Goal: Task Accomplishment & Management: Manage account settings

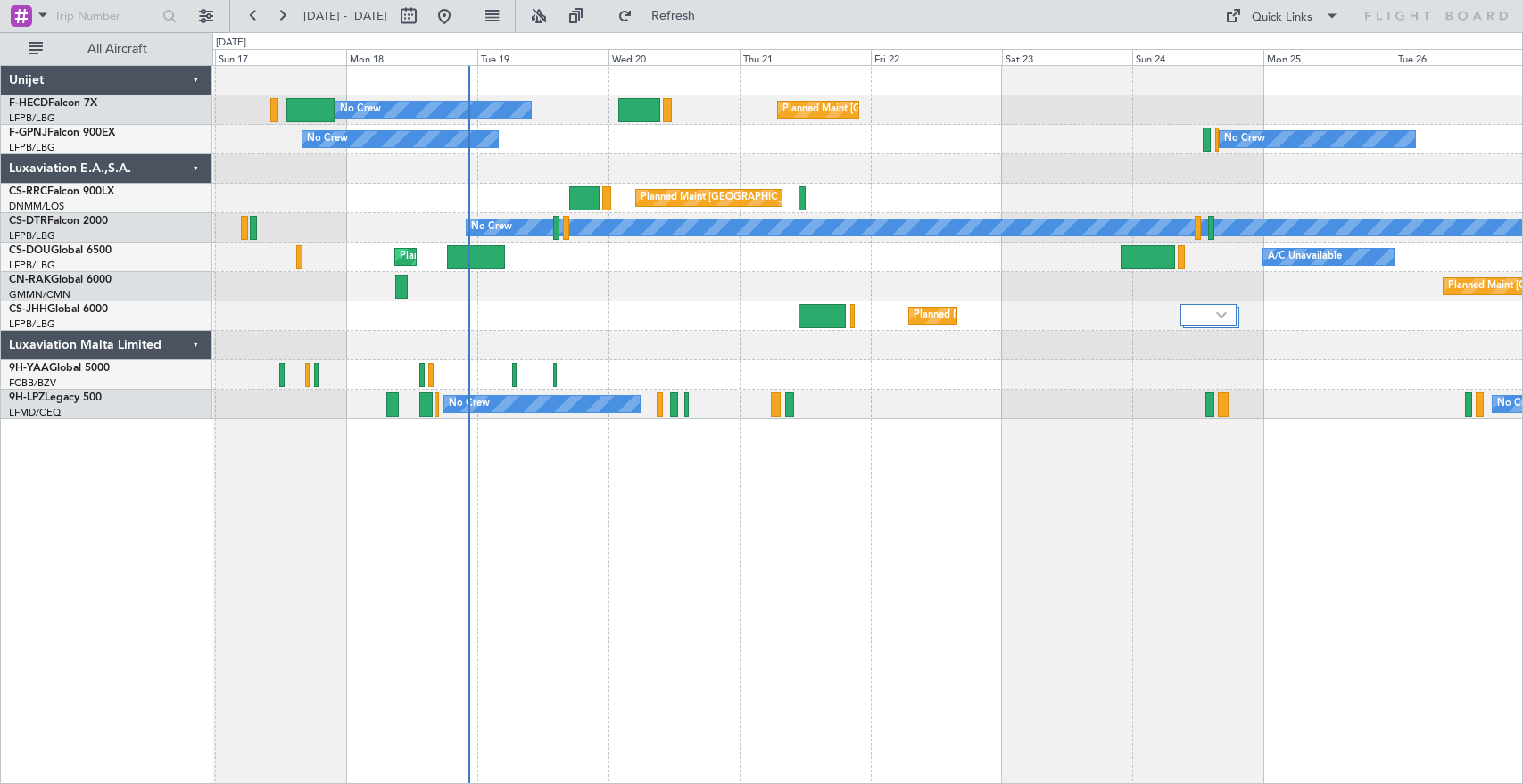
click at [610, 306] on div "Planned Maint [GEOGRAPHIC_DATA] ([GEOGRAPHIC_DATA]) No Crew No Crew No Crew Pla…" at bounding box center [867, 242] width 1310 height 353
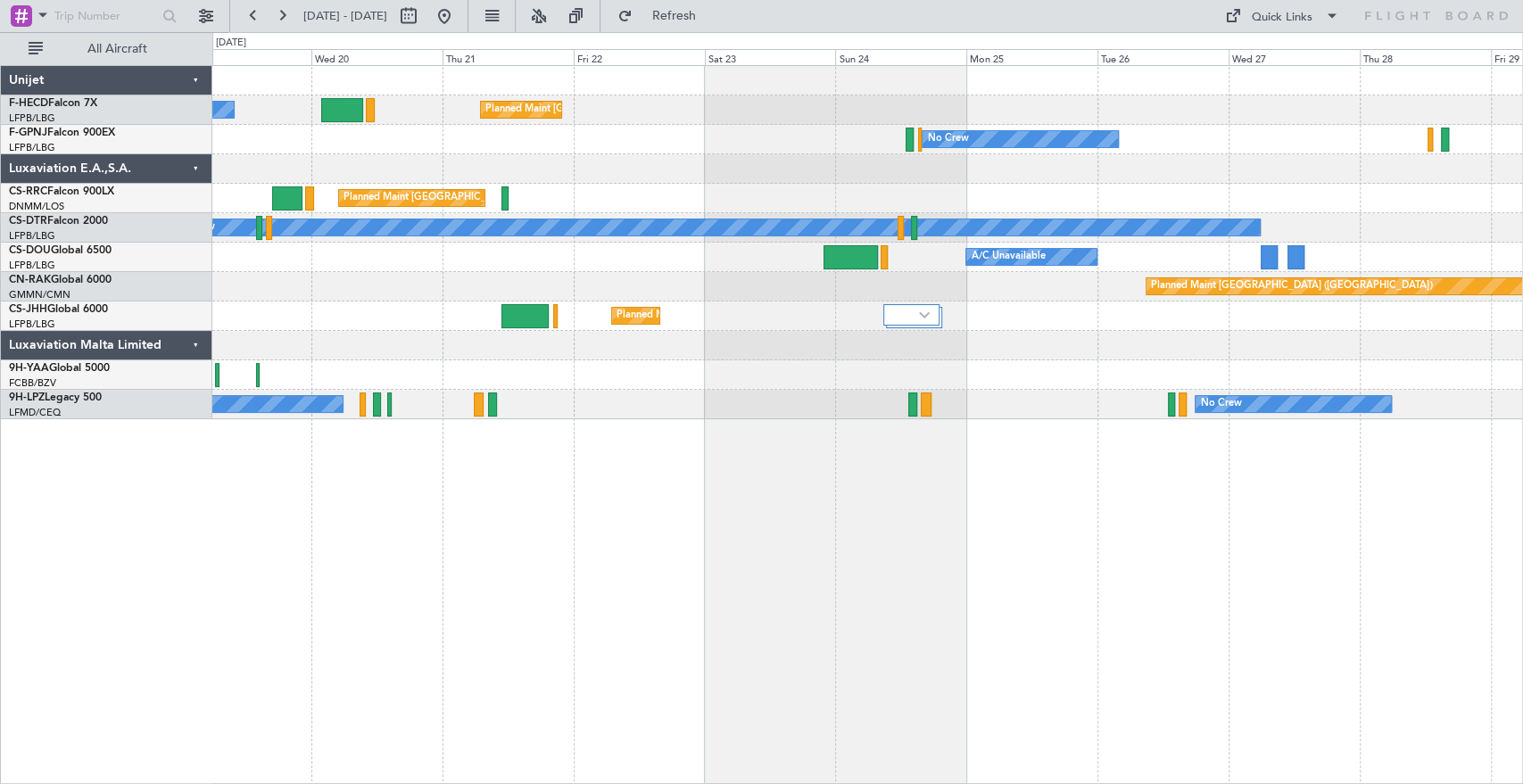
click at [382, 396] on div "Planned Maint [GEOGRAPHIC_DATA] ([GEOGRAPHIC_DATA]) No Crew No Crew No Crew No …" at bounding box center [867, 242] width 1310 height 353
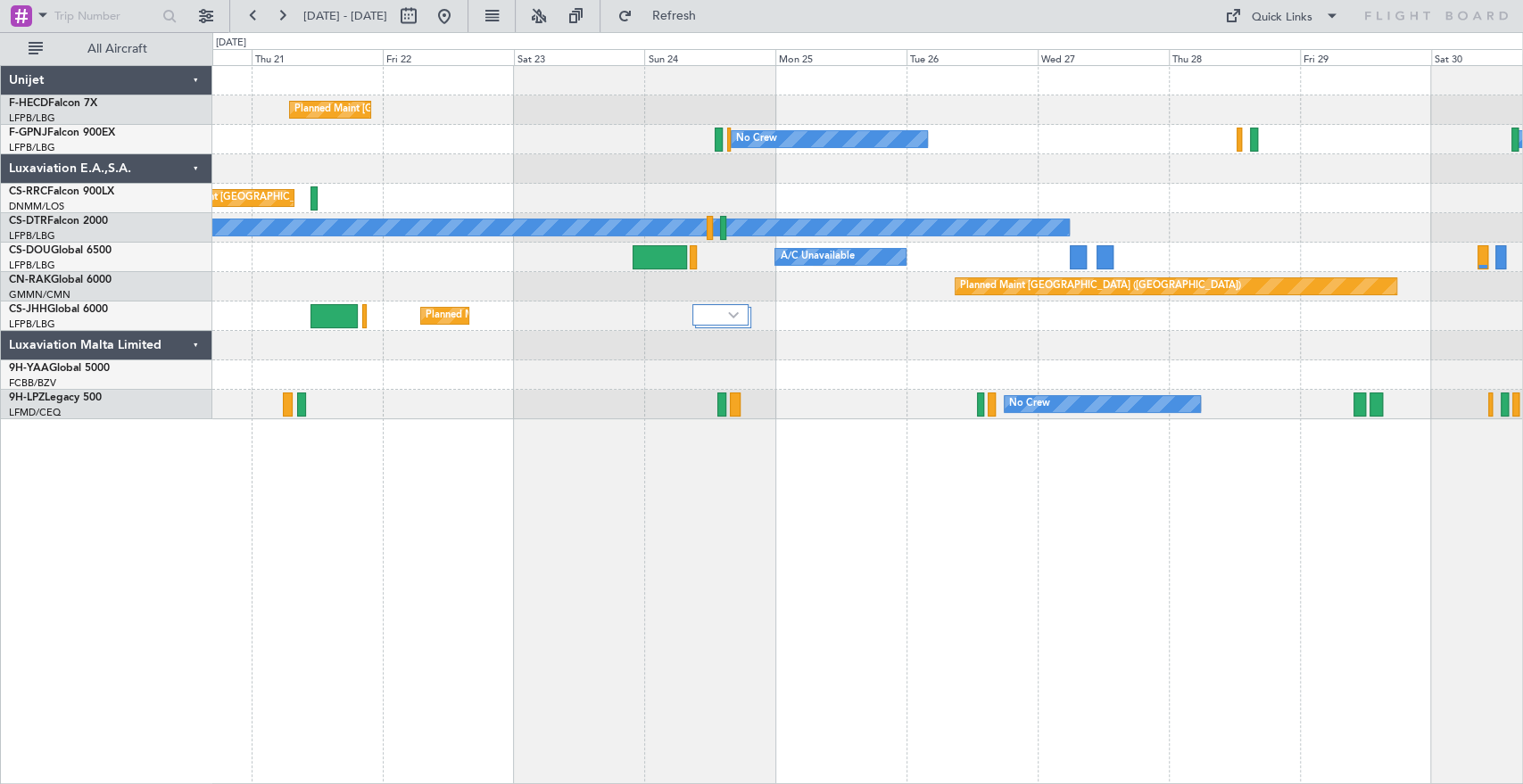
click at [783, 383] on div at bounding box center [867, 374] width 1310 height 29
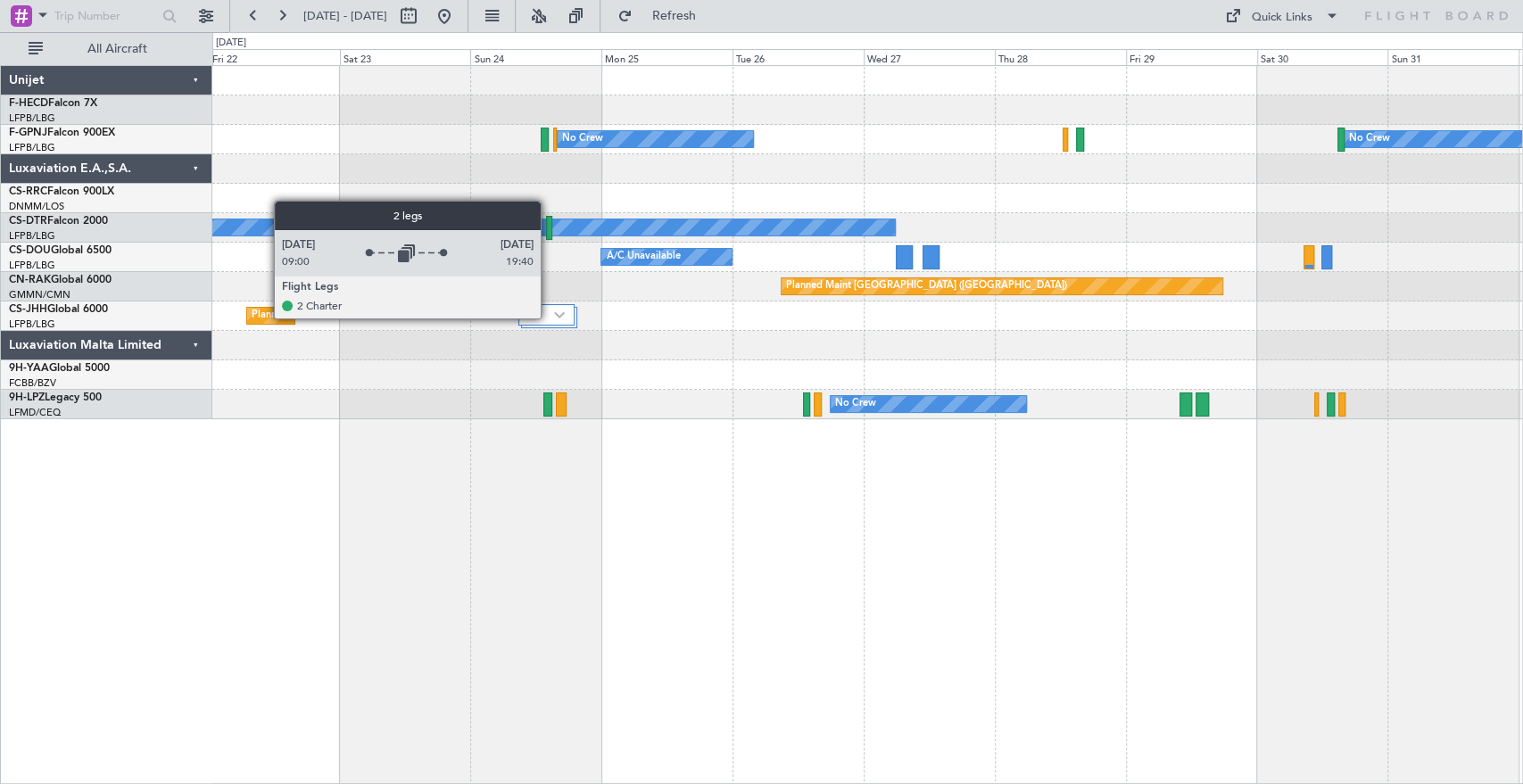
click at [548, 313] on div at bounding box center [546, 315] width 56 height 21
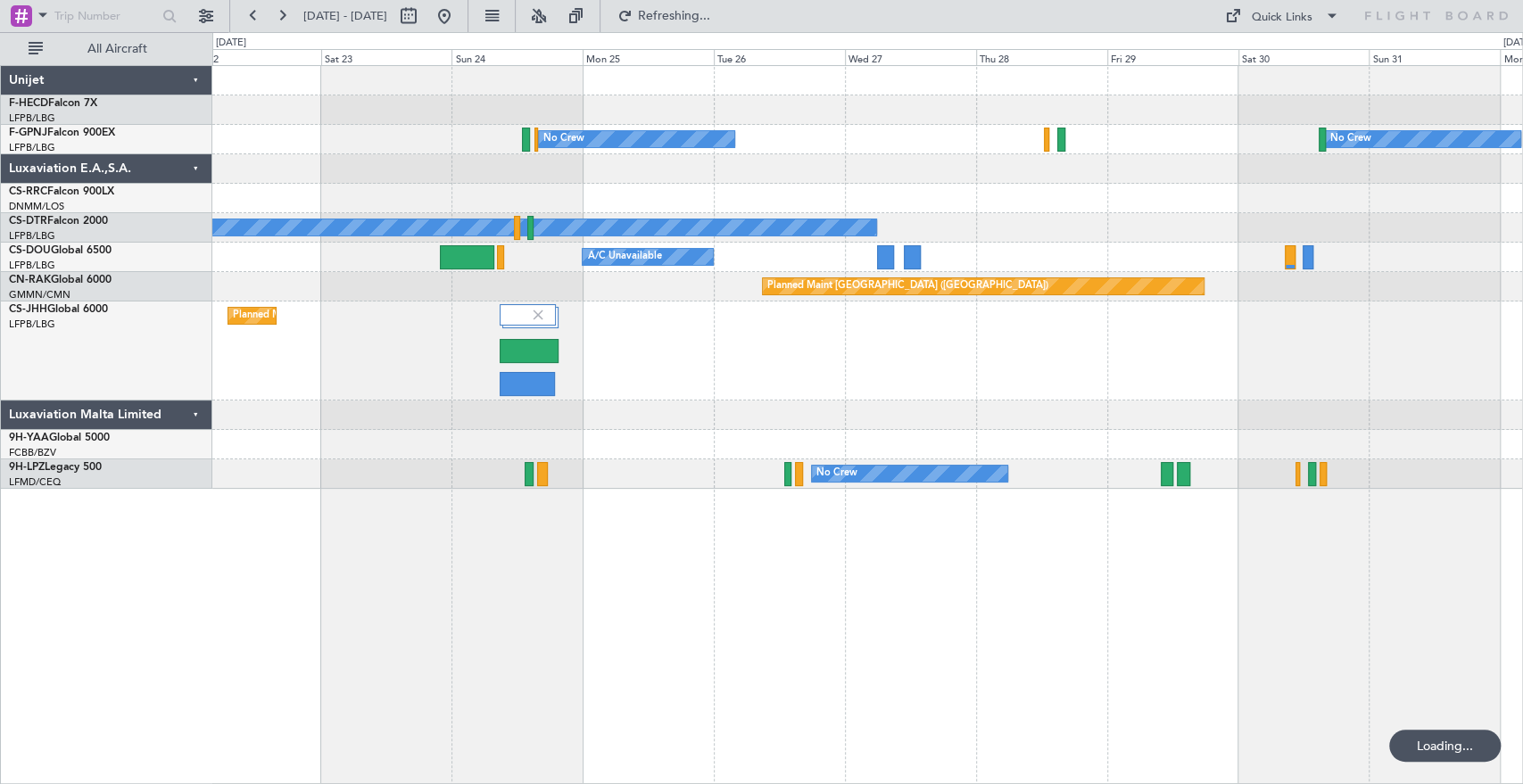
click at [814, 347] on div "Planned Maint [GEOGRAPHIC_DATA] ([GEOGRAPHIC_DATA])" at bounding box center [867, 351] width 1310 height 99
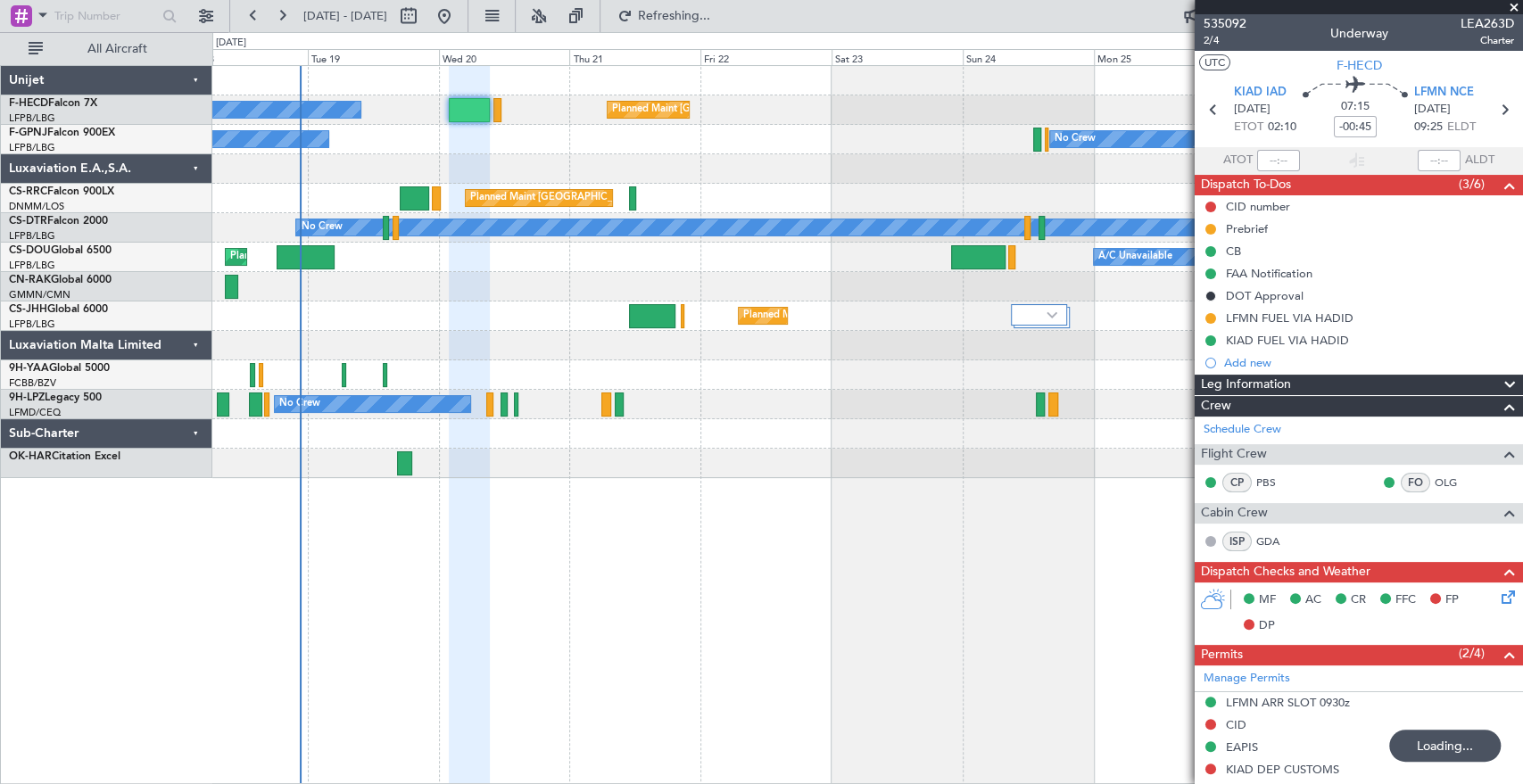
click at [548, 392] on div "No Crew No Crew No Crew" at bounding box center [867, 404] width 1310 height 29
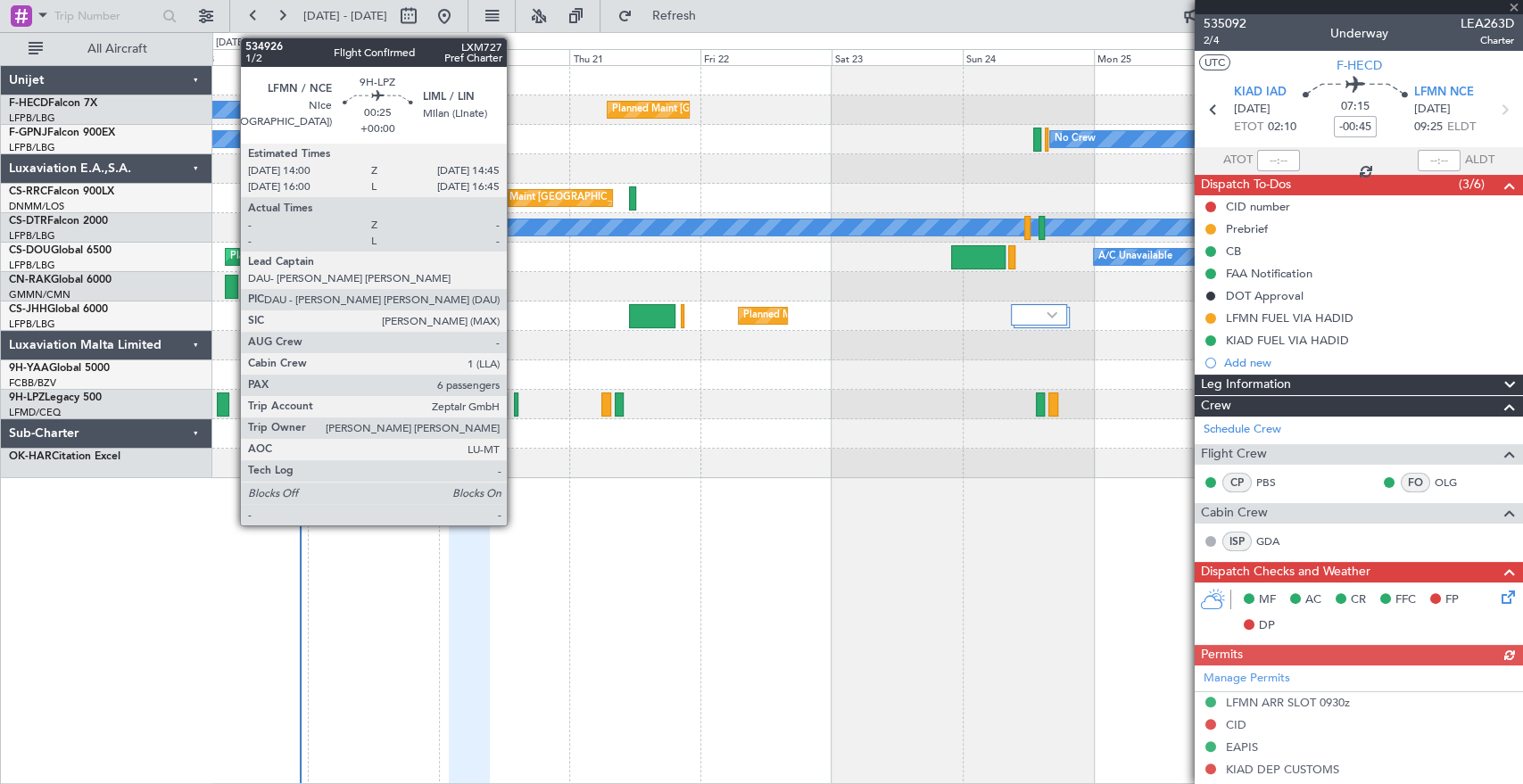
click at [515, 409] on div at bounding box center [515, 404] width 4 height 24
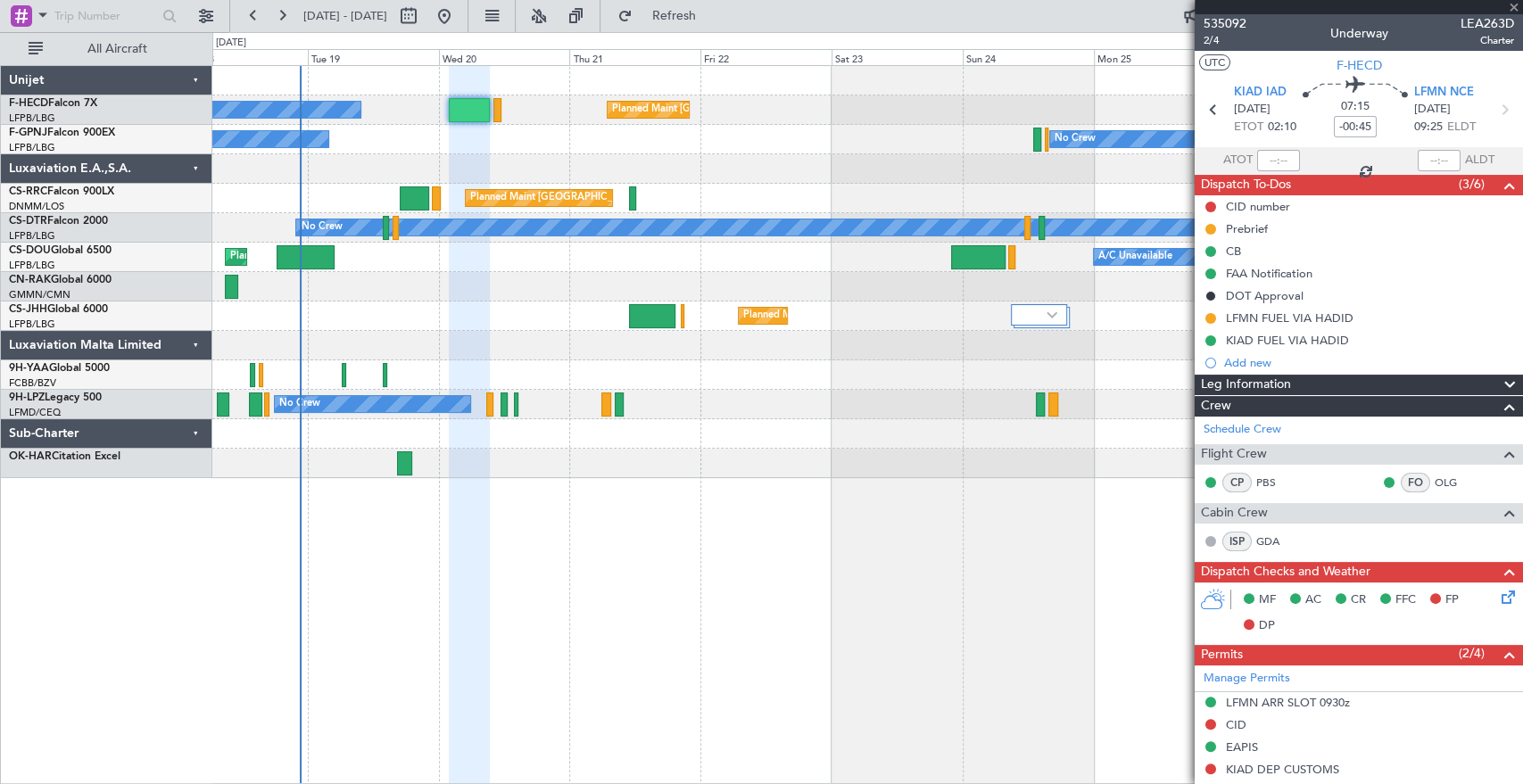
type input "6"
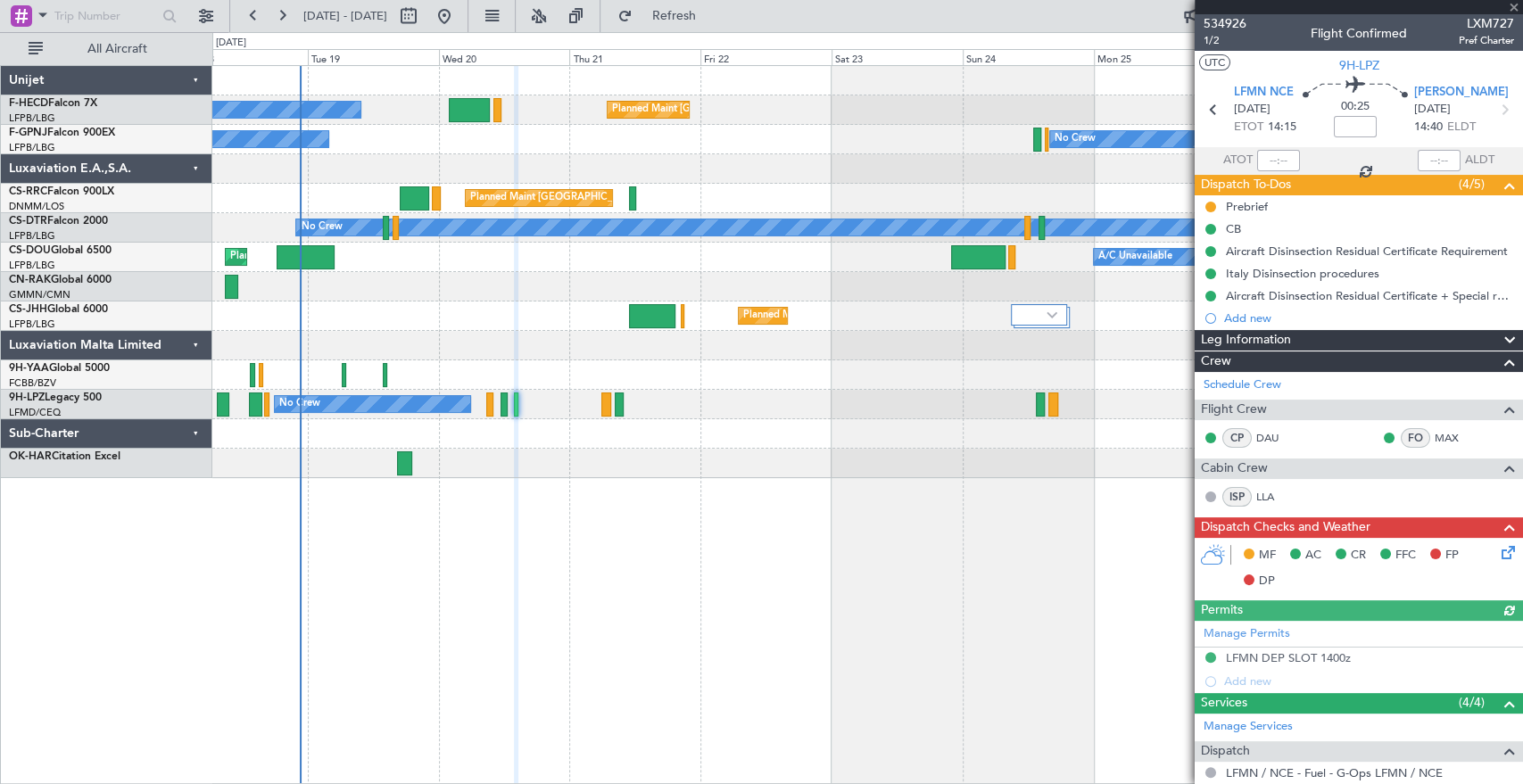
scroll to position [421, 0]
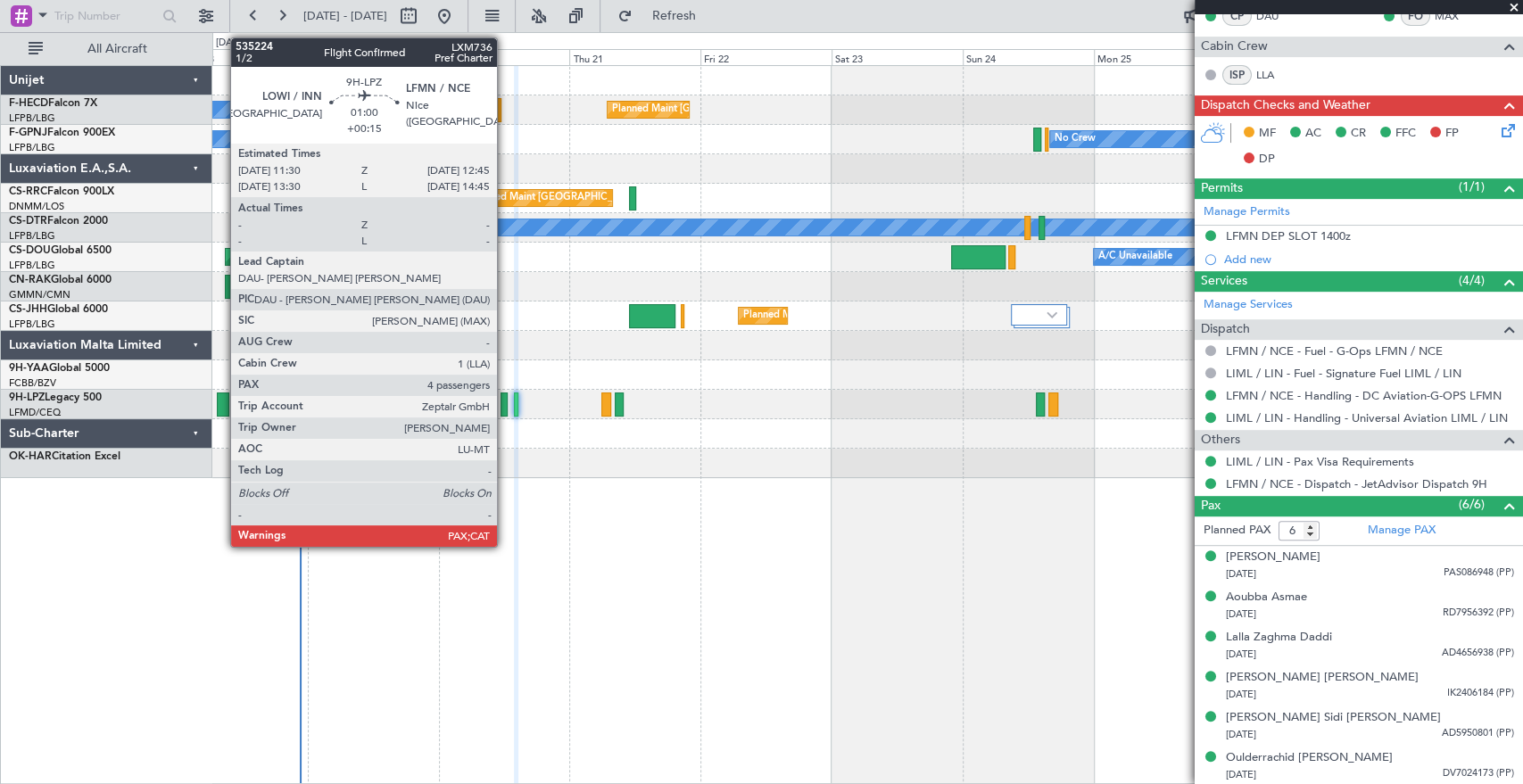
click at [505, 403] on div at bounding box center [504, 404] width 7 height 24
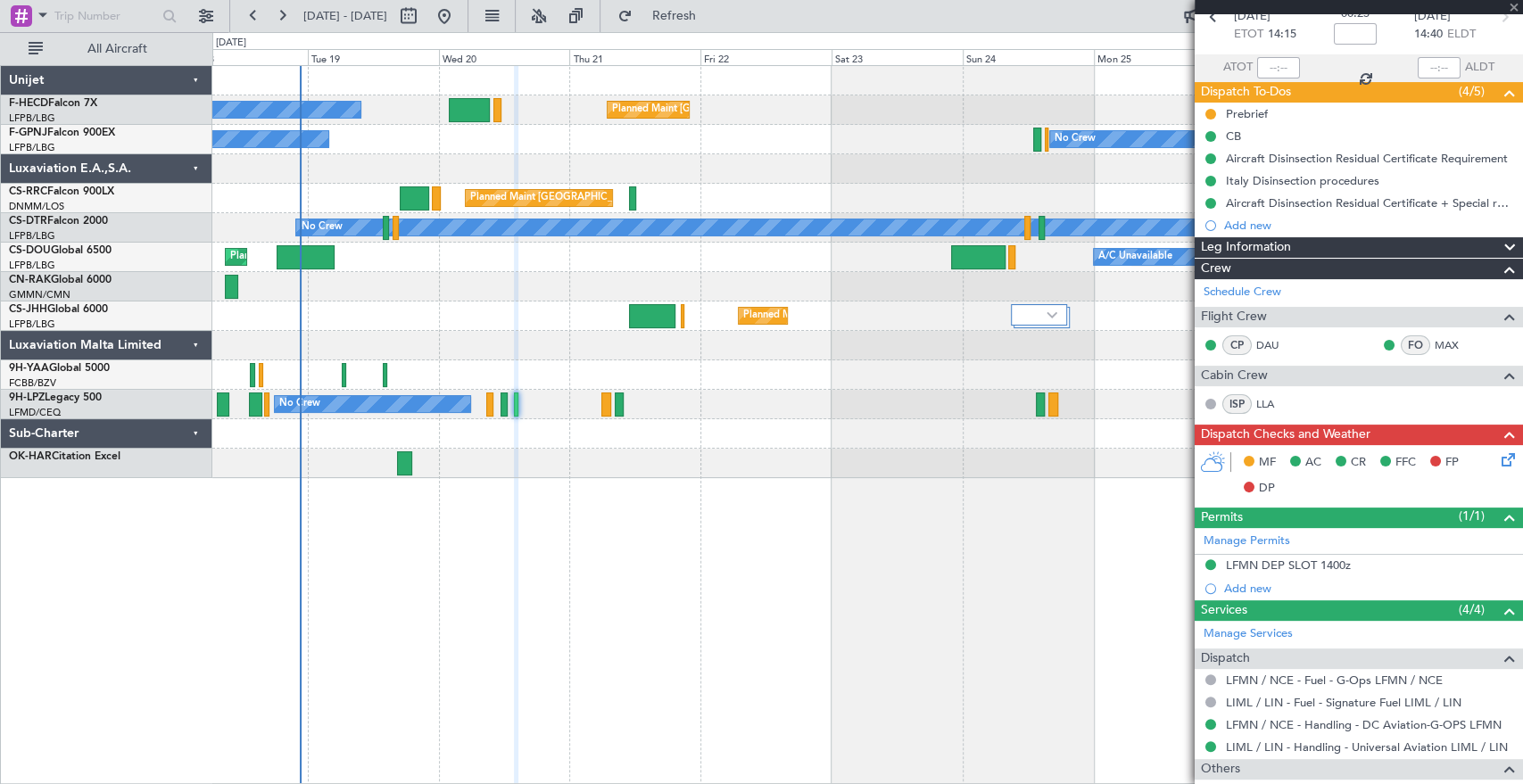
scroll to position [0, 0]
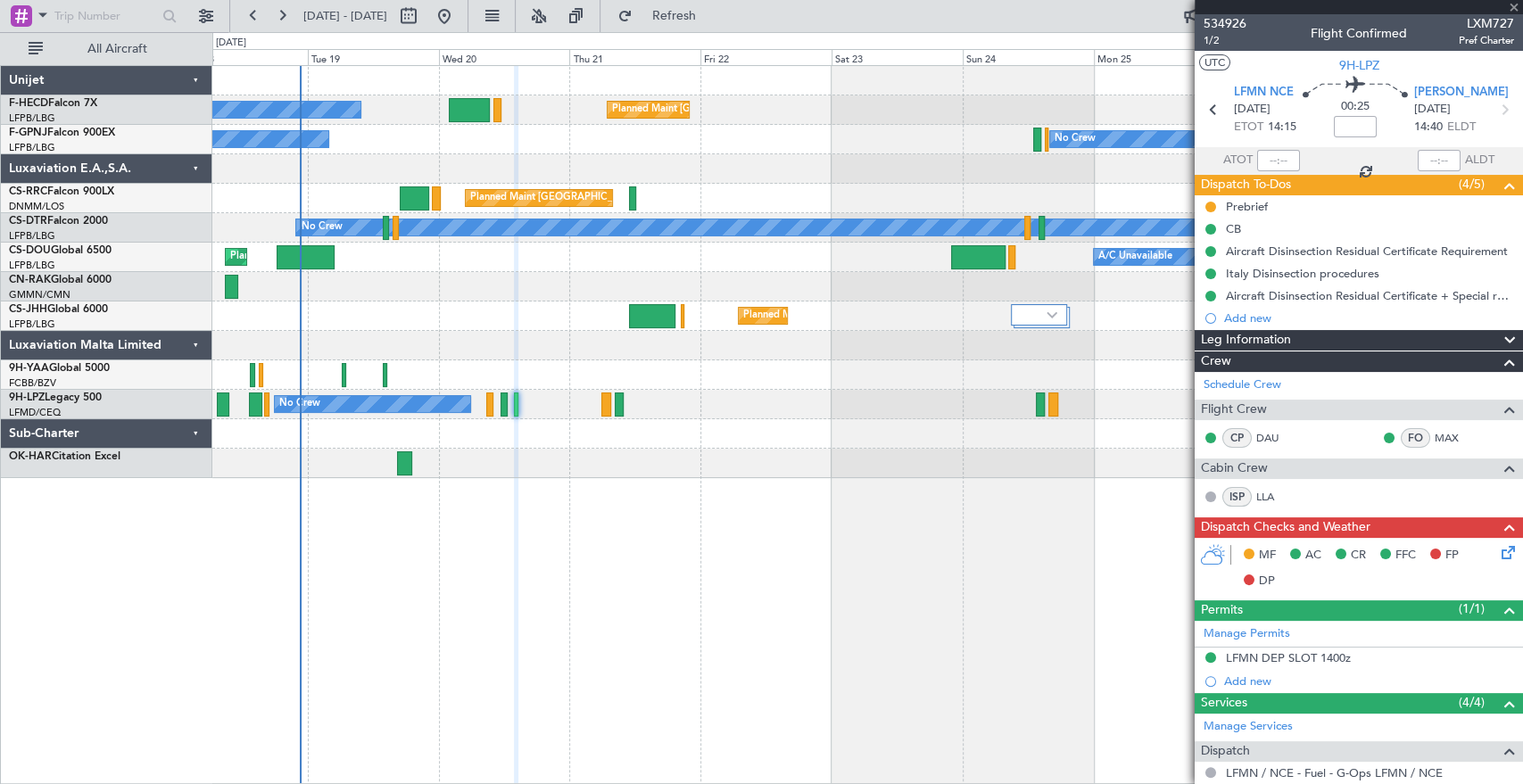
type input "+00:15"
type input "4"
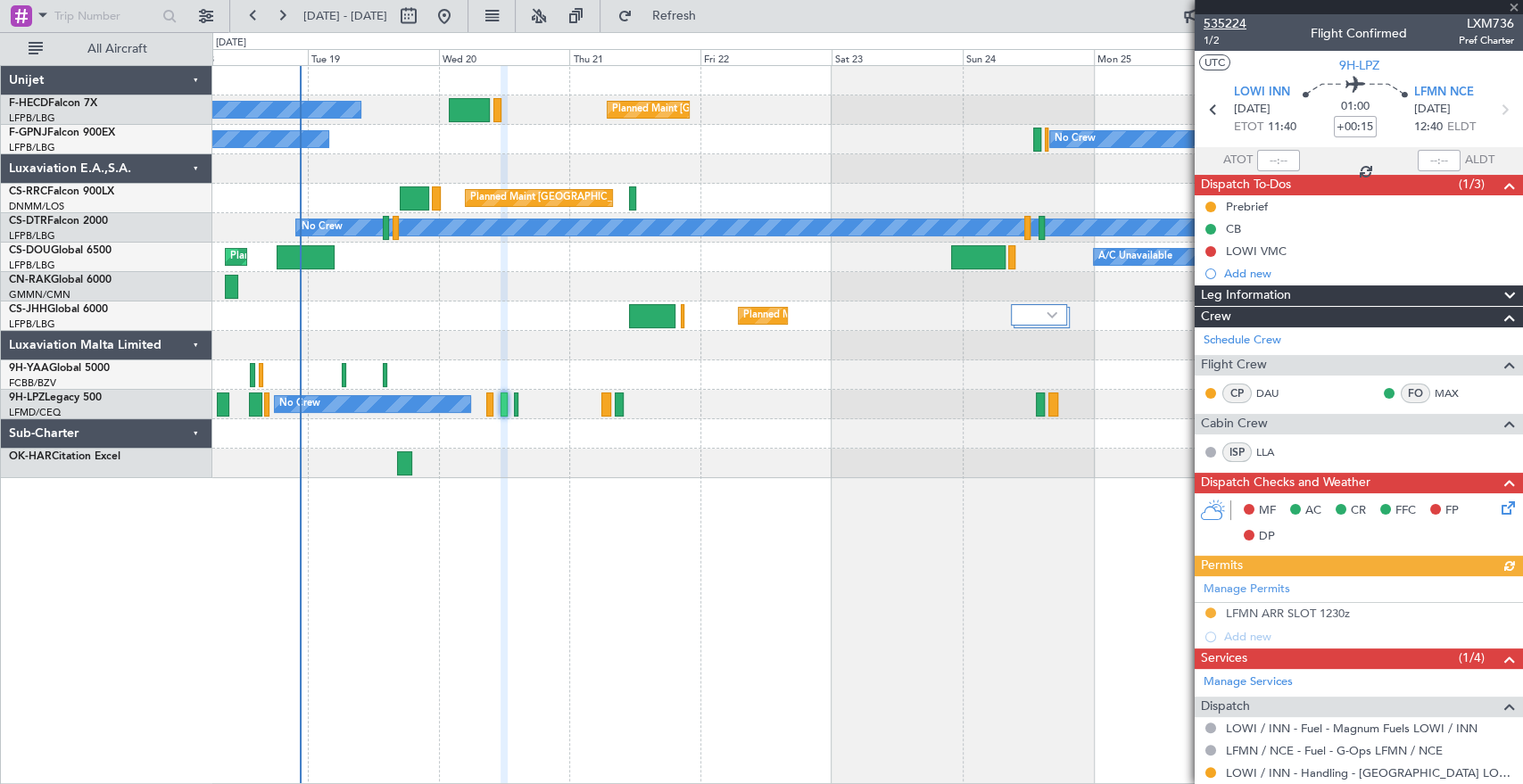
click at [1224, 20] on span "535224" at bounding box center [1225, 23] width 43 height 19
